Goal: Connect with others: Connect with others

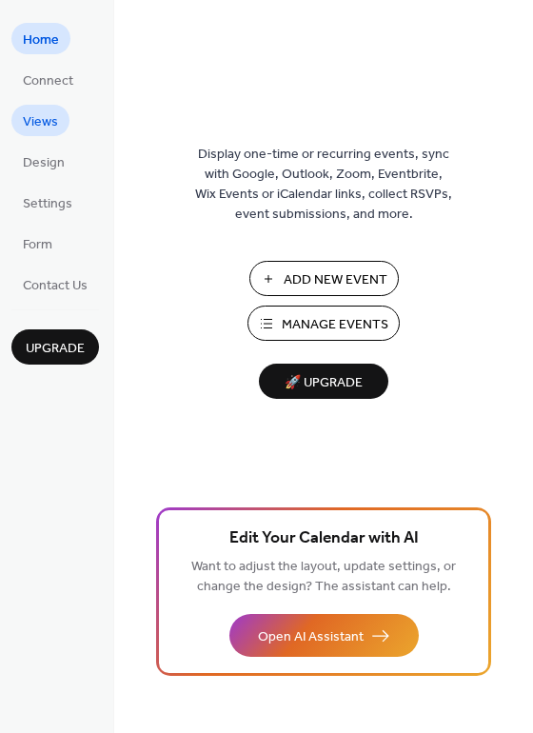
click at [54, 125] on span "Views" at bounding box center [40, 122] width 35 height 20
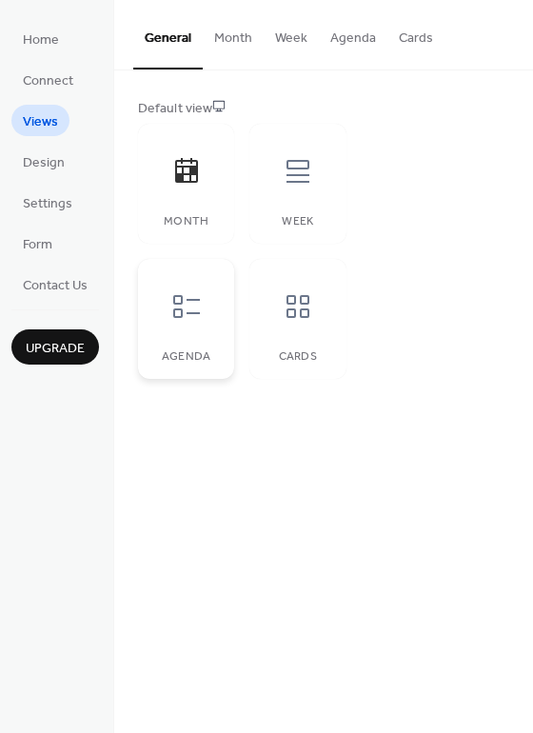
click at [178, 317] on icon at bounding box center [186, 306] width 27 height 23
click at [303, 322] on div at bounding box center [297, 306] width 57 height 57
click at [52, 196] on span "Settings" at bounding box center [47, 204] width 49 height 20
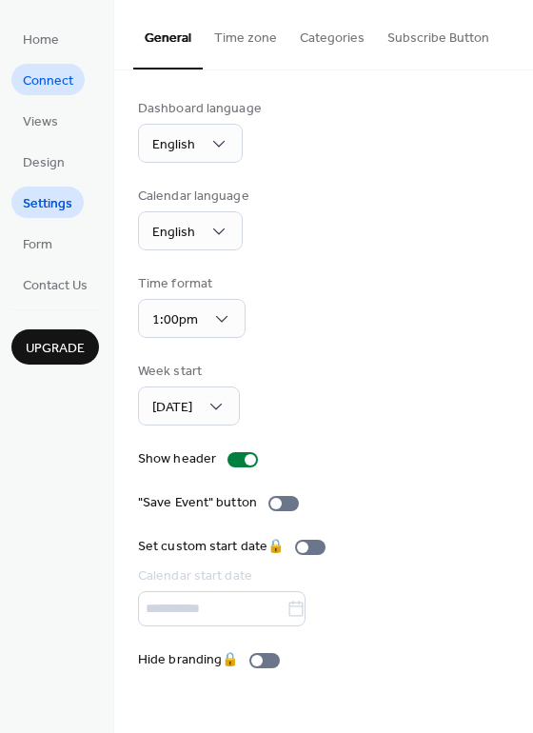
click at [45, 88] on span "Connect" at bounding box center [48, 81] width 50 height 20
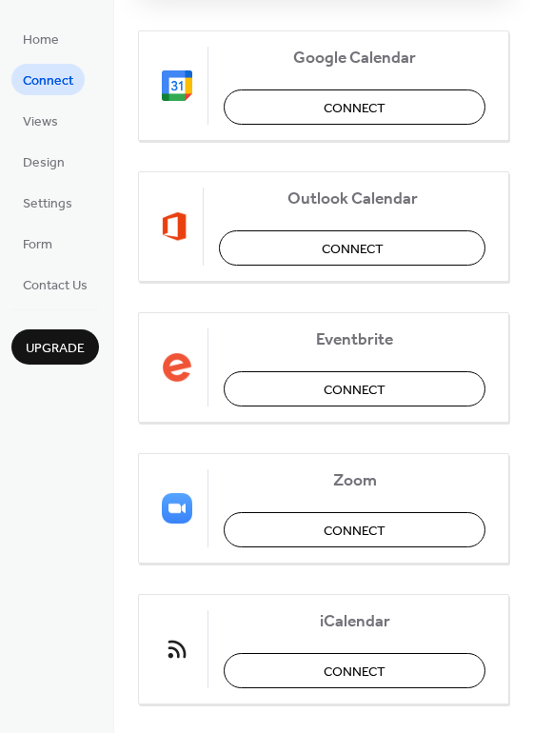
scroll to position [394, 0]
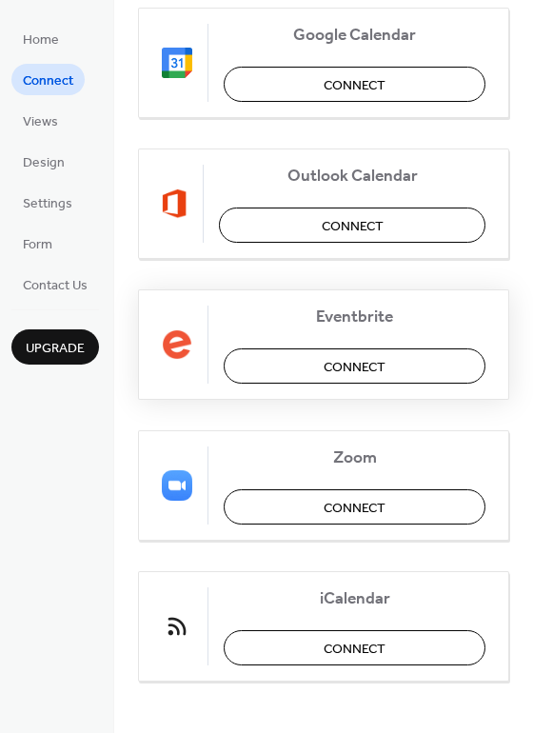
click at [277, 362] on button "Connect" at bounding box center [355, 365] width 262 height 35
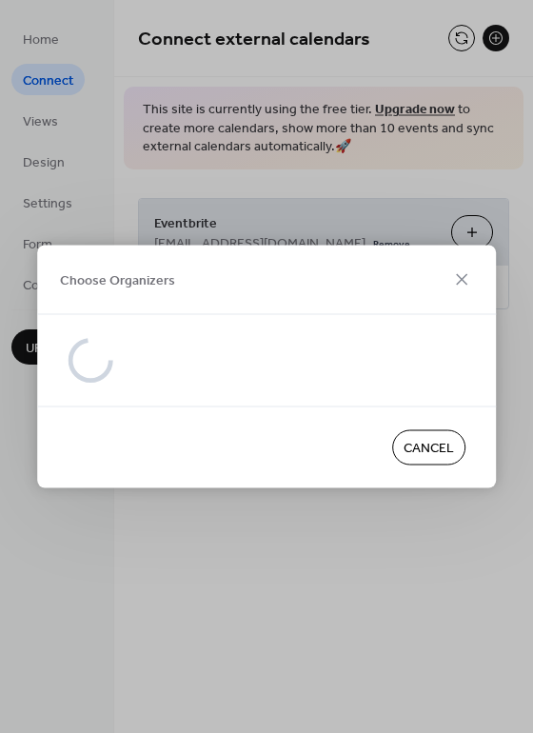
scroll to position [0, 0]
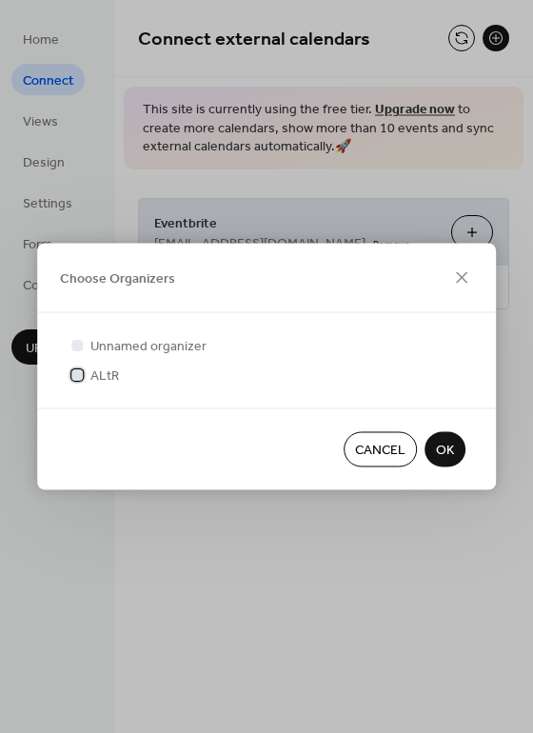
click at [78, 374] on div at bounding box center [76, 373] width 11 height 11
click at [451, 450] on span "OK" at bounding box center [445, 451] width 18 height 20
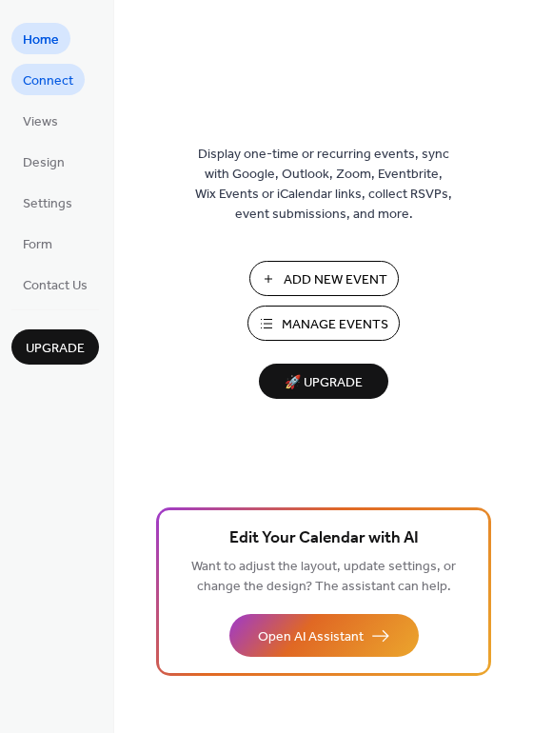
click at [51, 83] on span "Connect" at bounding box center [48, 81] width 50 height 20
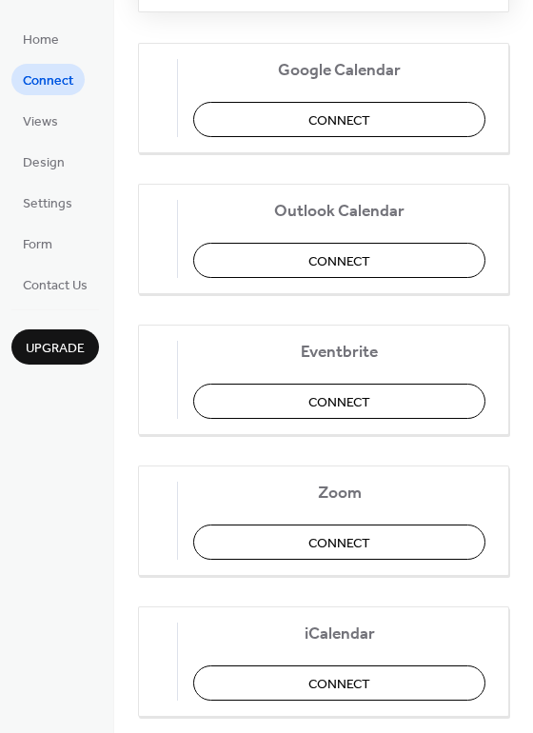
scroll to position [400, 0]
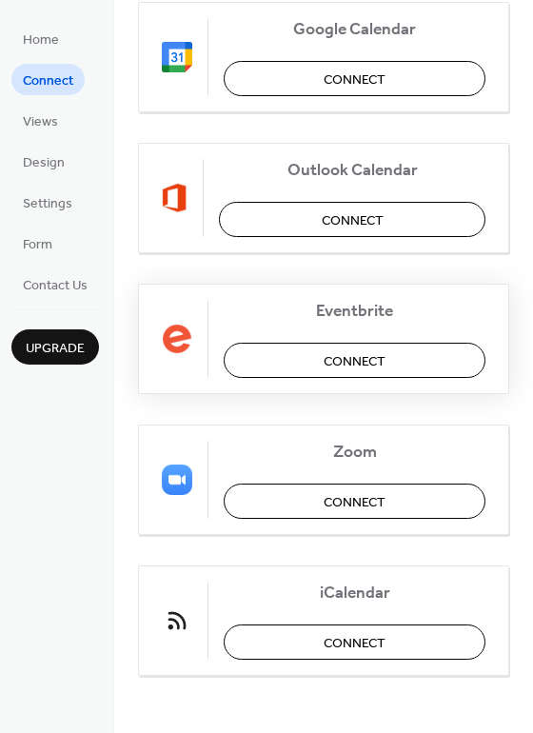
click at [307, 359] on button "Connect" at bounding box center [355, 360] width 262 height 35
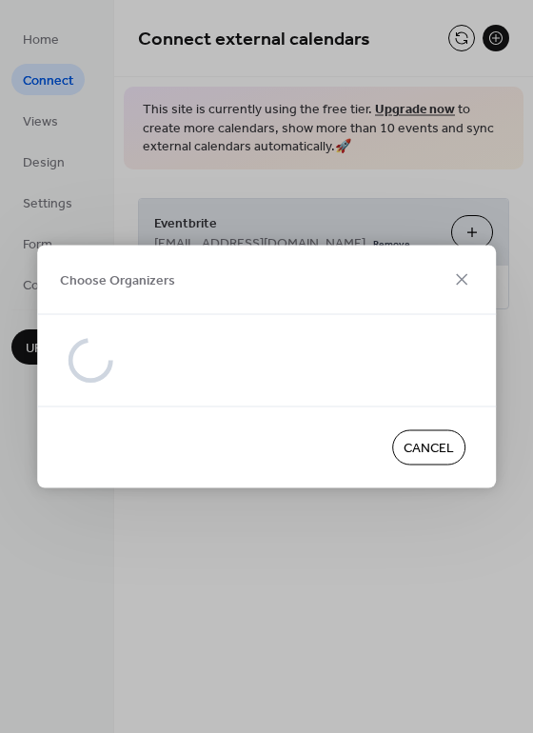
scroll to position [0, 0]
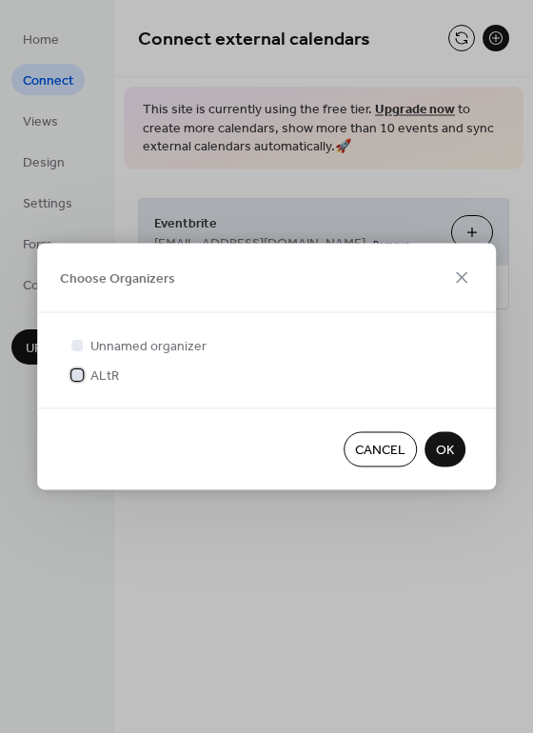
click at [78, 377] on div at bounding box center [76, 373] width 11 height 11
click at [445, 451] on span "OK" at bounding box center [445, 451] width 18 height 20
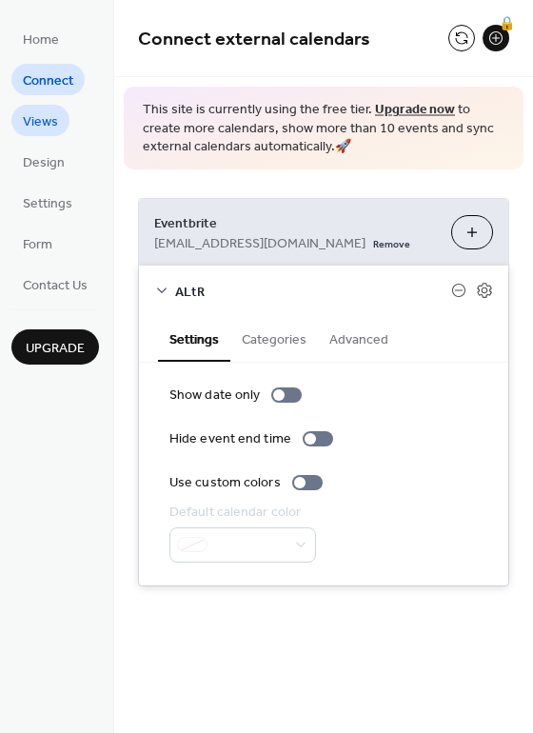
click at [43, 123] on span "Views" at bounding box center [40, 122] width 35 height 20
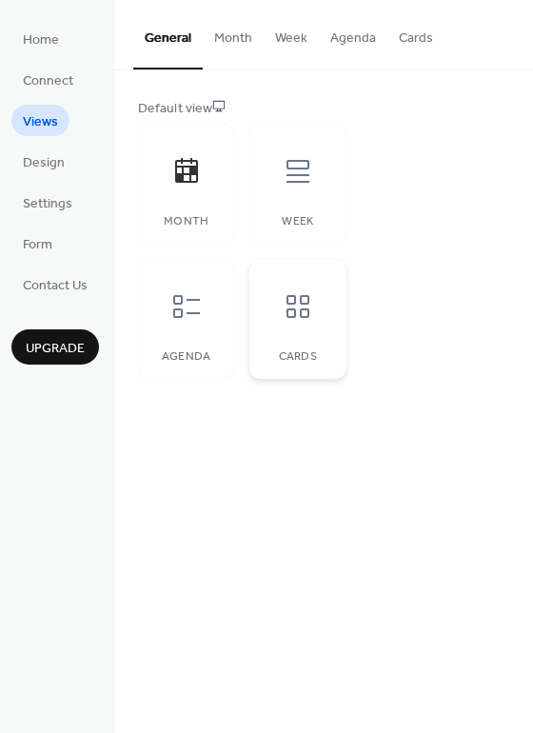
click at [284, 314] on icon at bounding box center [298, 306] width 30 height 30
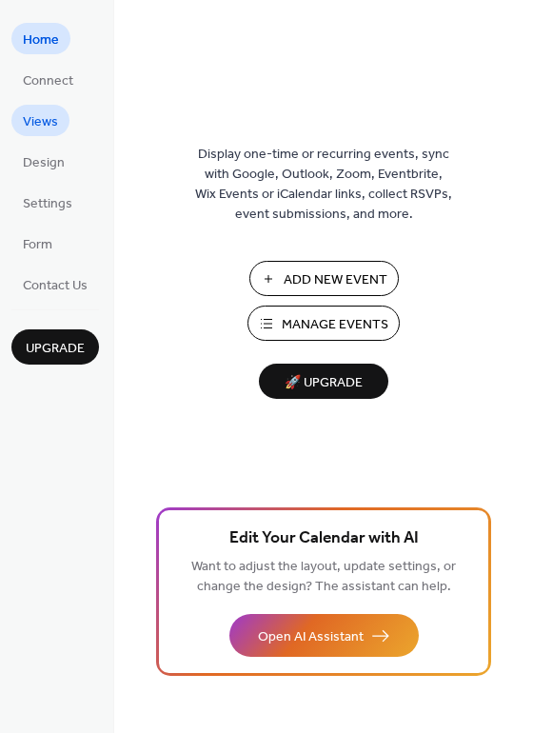
click at [48, 120] on span "Views" at bounding box center [40, 122] width 35 height 20
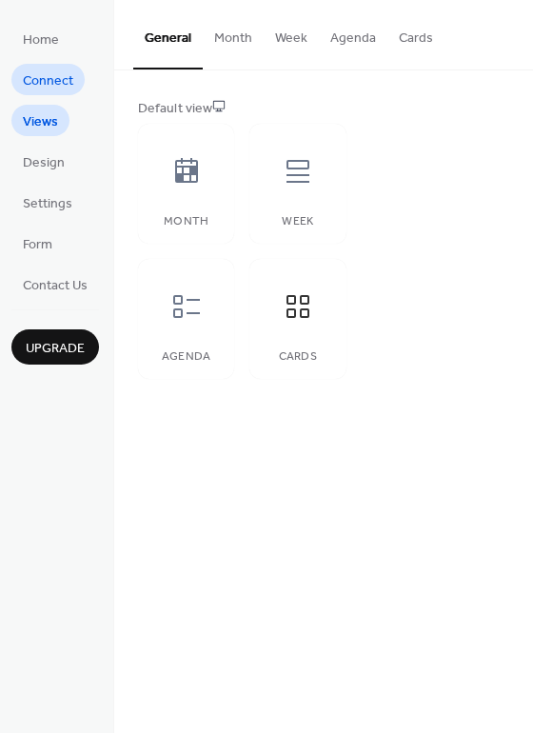
click at [52, 88] on span "Connect" at bounding box center [48, 81] width 50 height 20
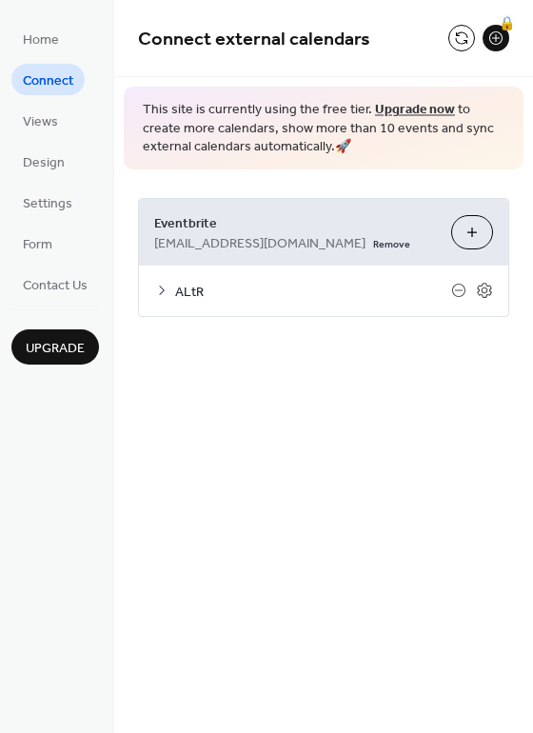
click at [164, 294] on icon at bounding box center [161, 290] width 15 height 15
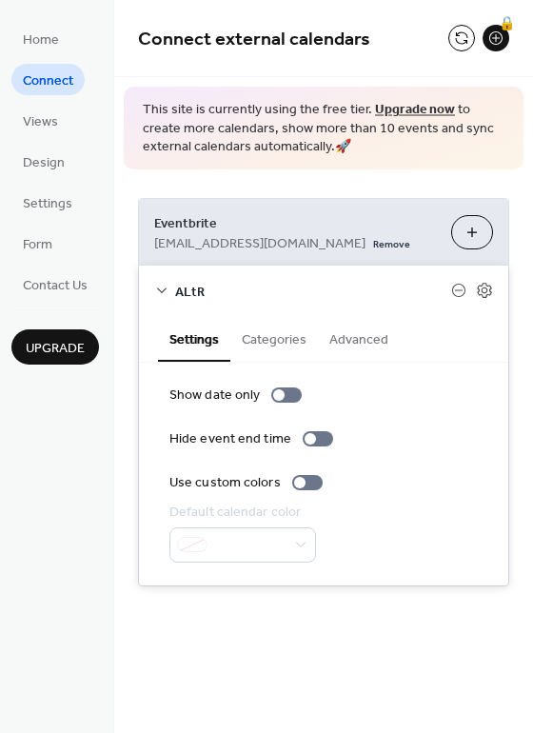
click at [278, 340] on button "Categories" at bounding box center [274, 338] width 88 height 44
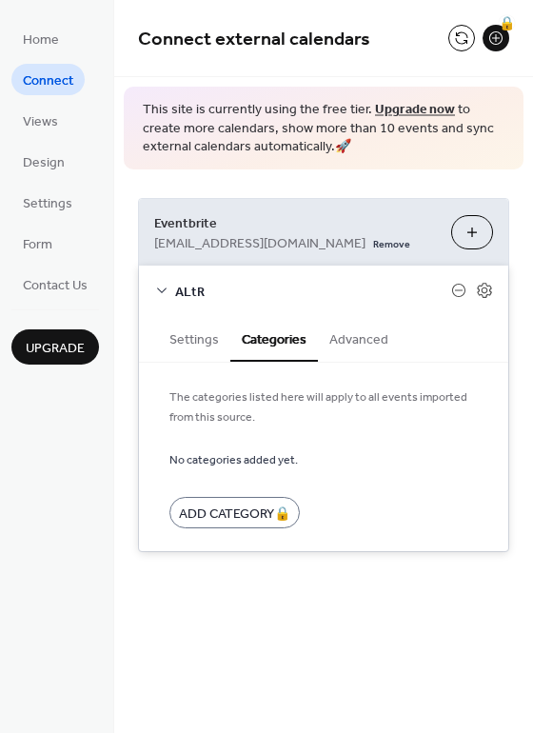
click at [345, 353] on button "Advanced" at bounding box center [359, 338] width 82 height 44
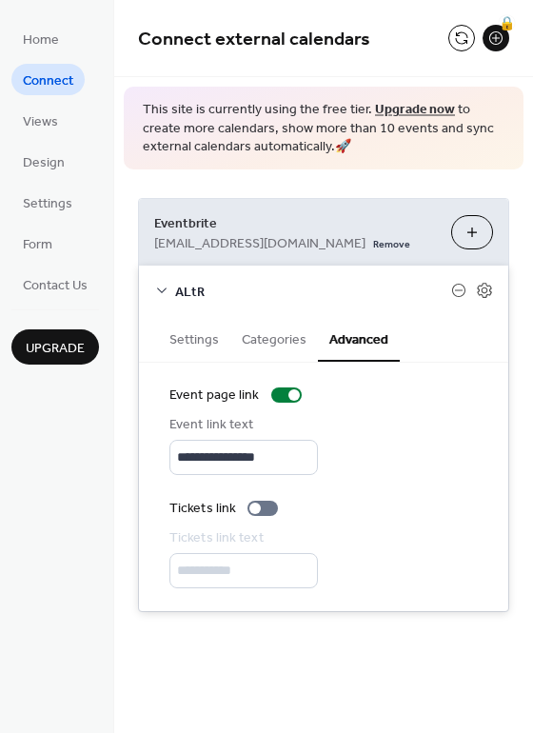
click at [308, 175] on div "**********" at bounding box center [323, 404] width 419 height 471
